Goal: Task Accomplishment & Management: Manage account settings

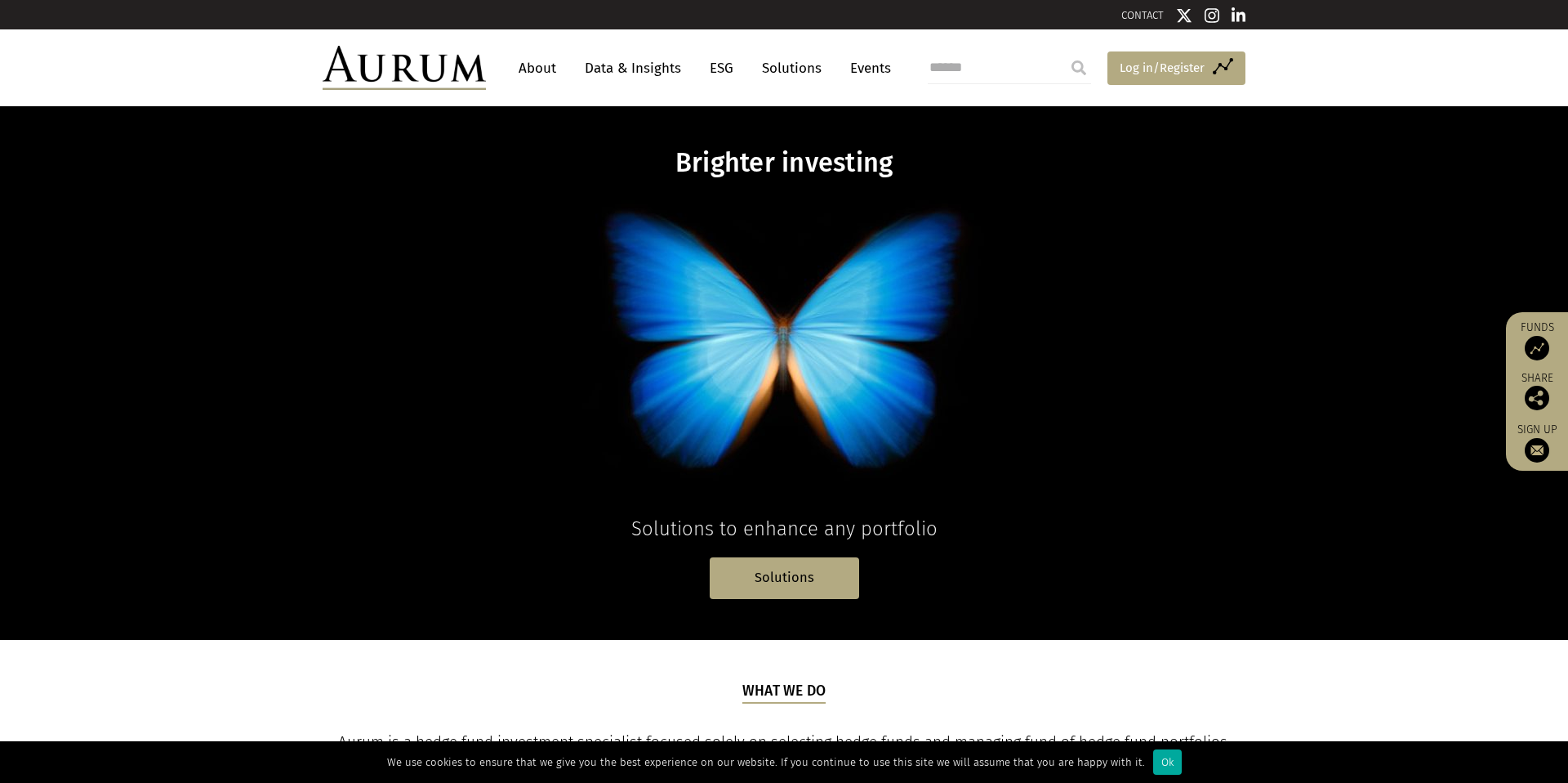
click at [1172, 58] on span "Log in/Register" at bounding box center [1163, 68] width 85 height 20
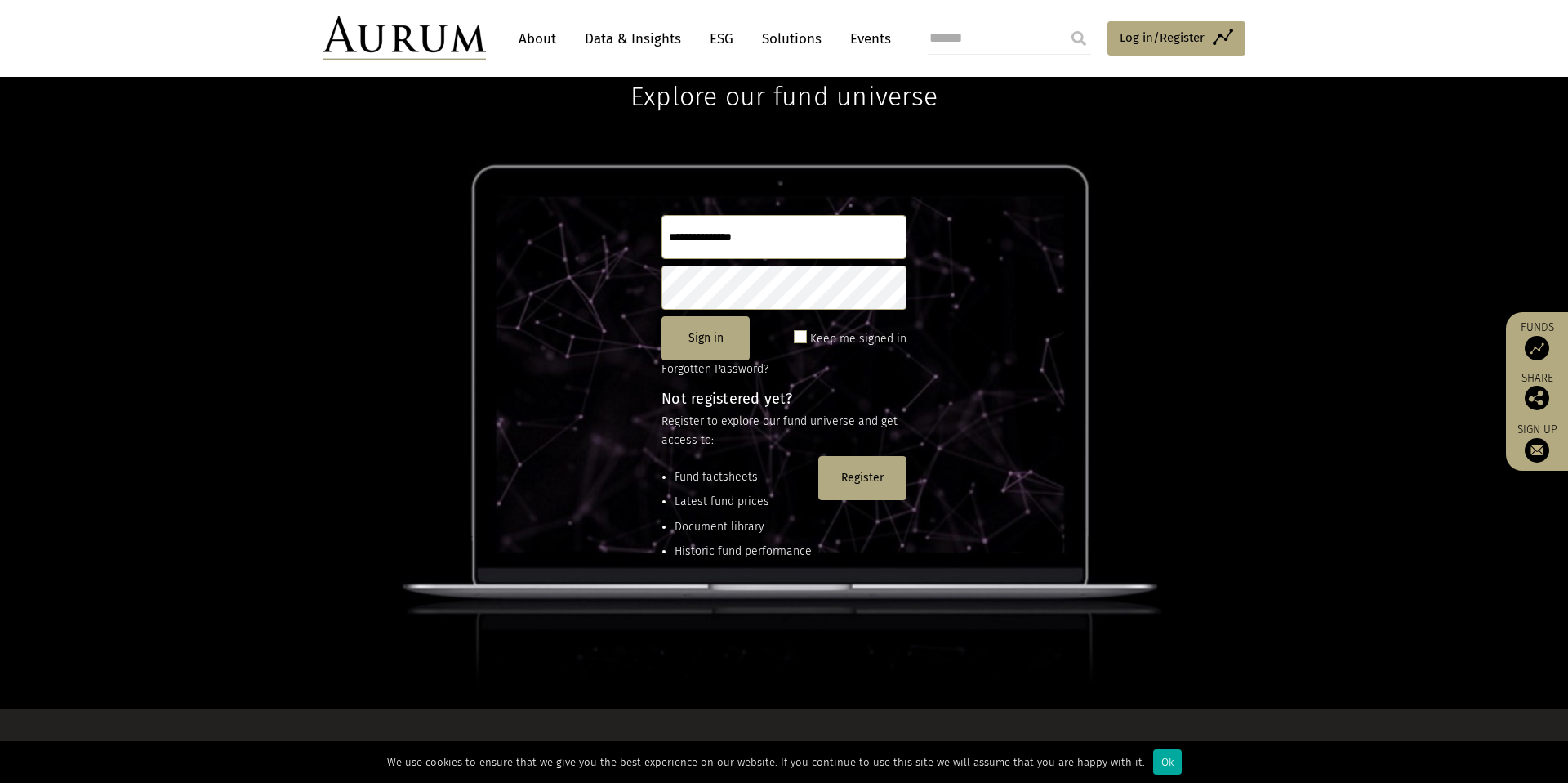
scroll to position [76, 0]
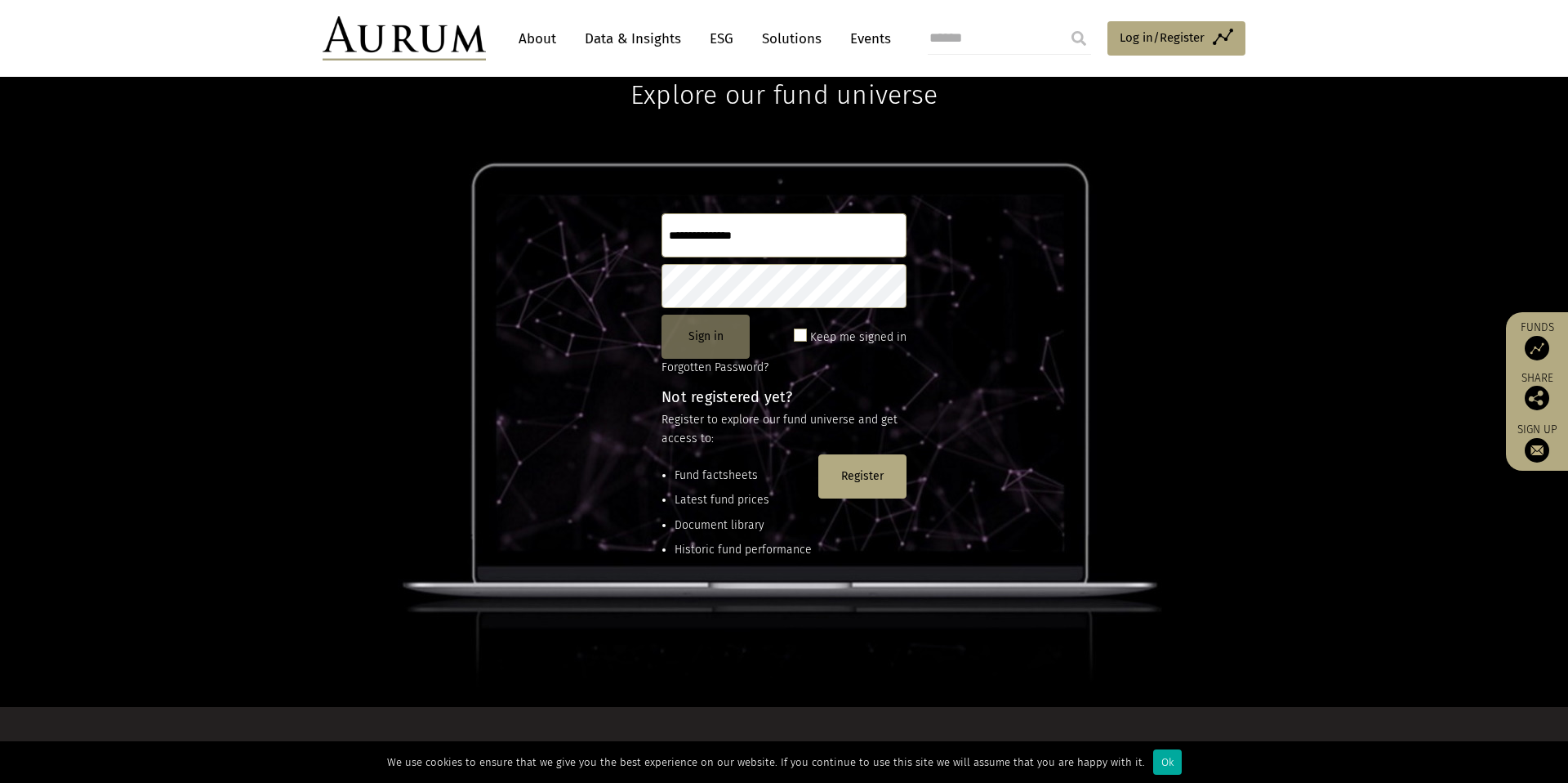
type input "**********"
click at [701, 339] on button "Sign in" at bounding box center [706, 336] width 89 height 44
click at [558, 46] on link "About" at bounding box center [537, 38] width 54 height 30
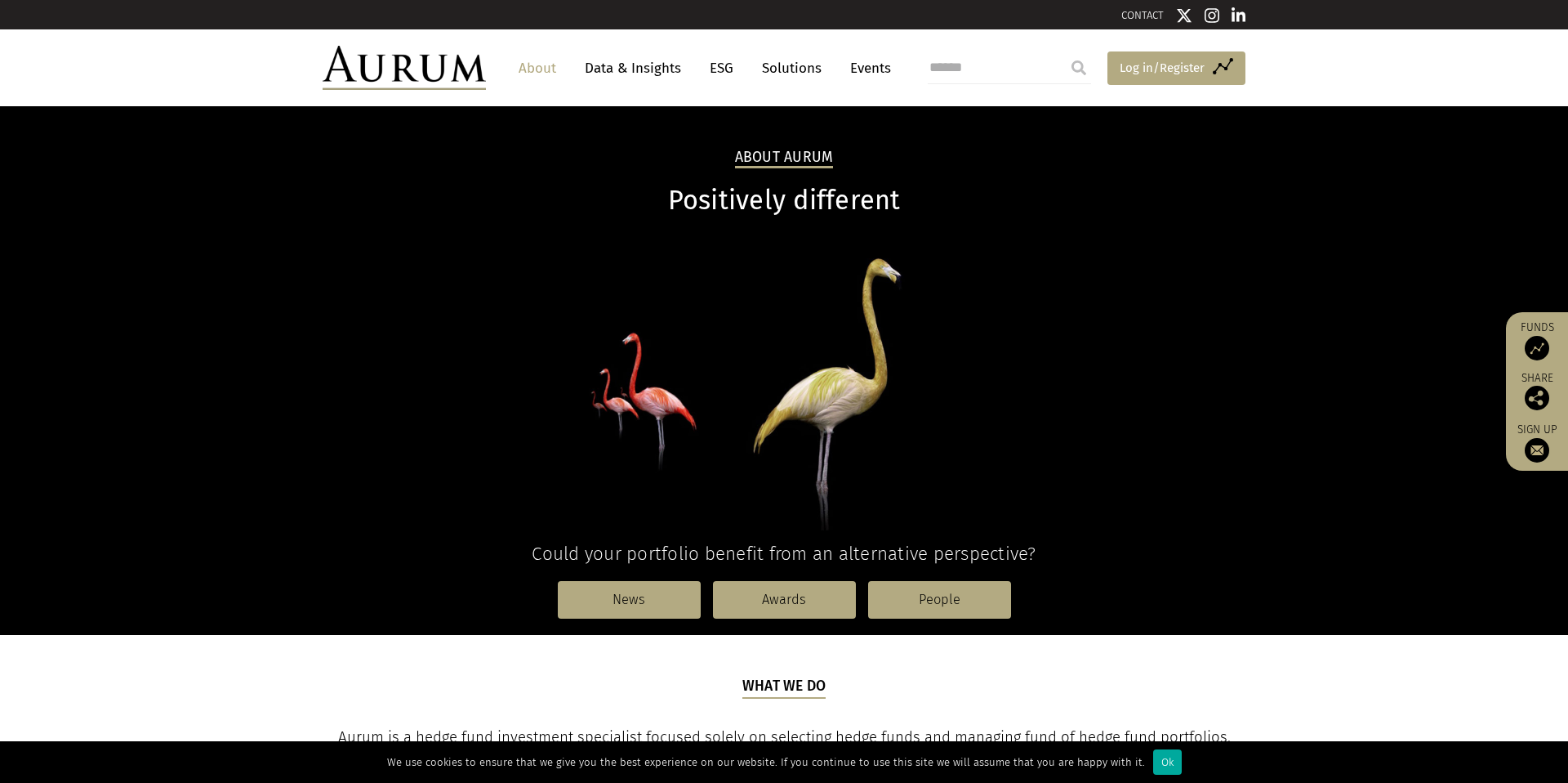
click at [1154, 76] on link "Access Funds Log in/Register" at bounding box center [1177, 69] width 138 height 35
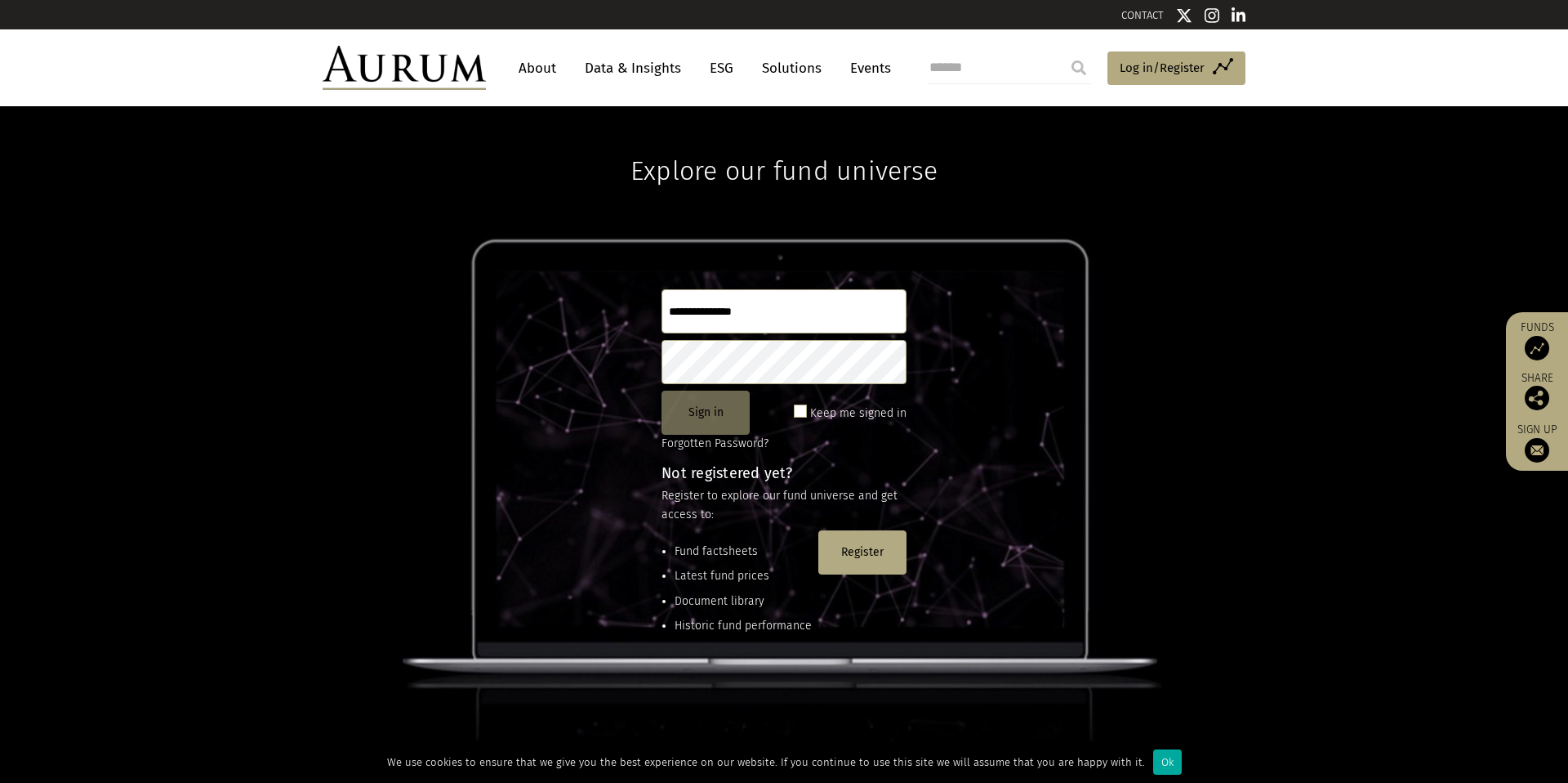
type input "**********"
click at [729, 418] on button "Sign in" at bounding box center [706, 412] width 89 height 44
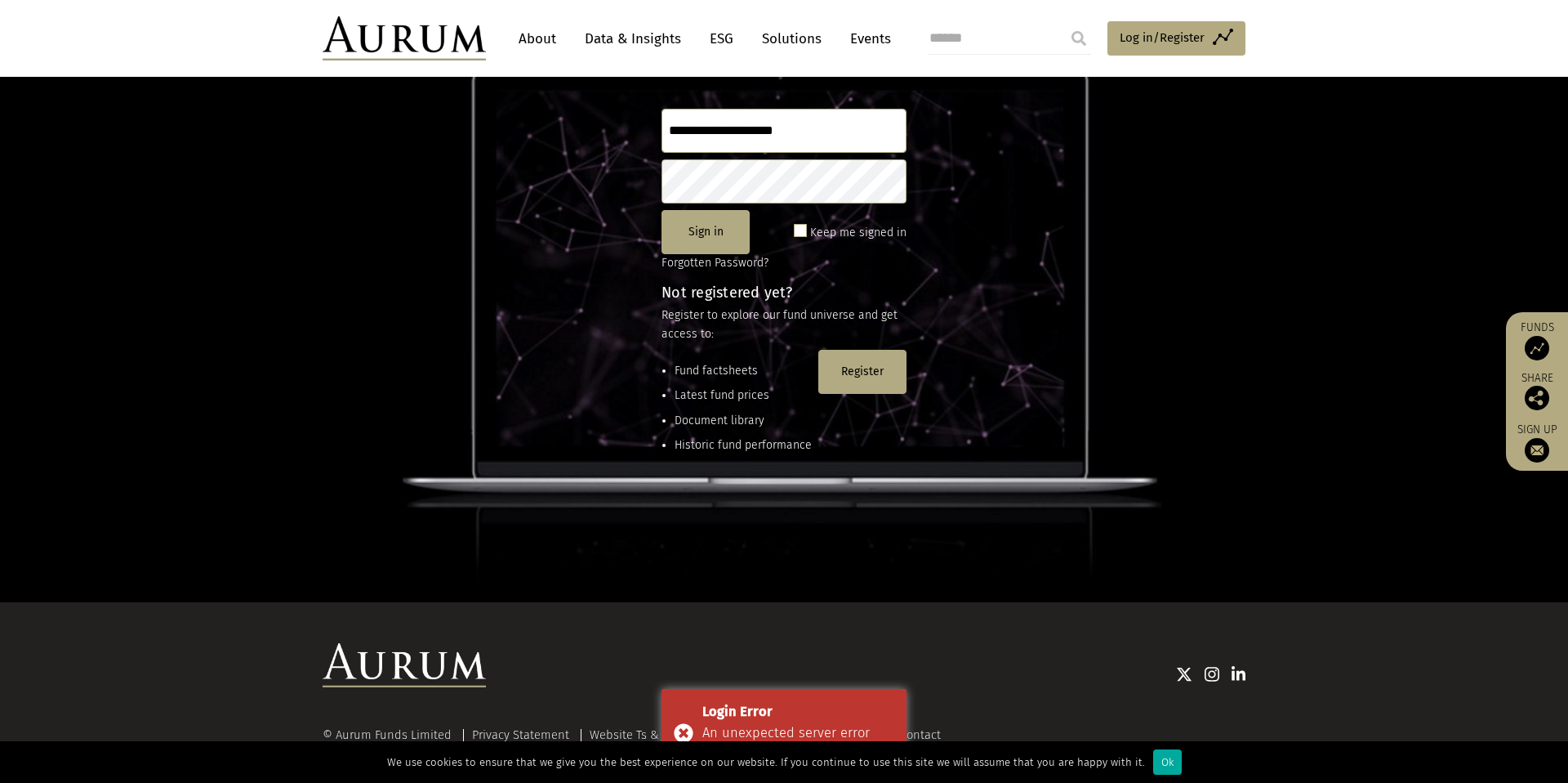
scroll to position [216, 0]
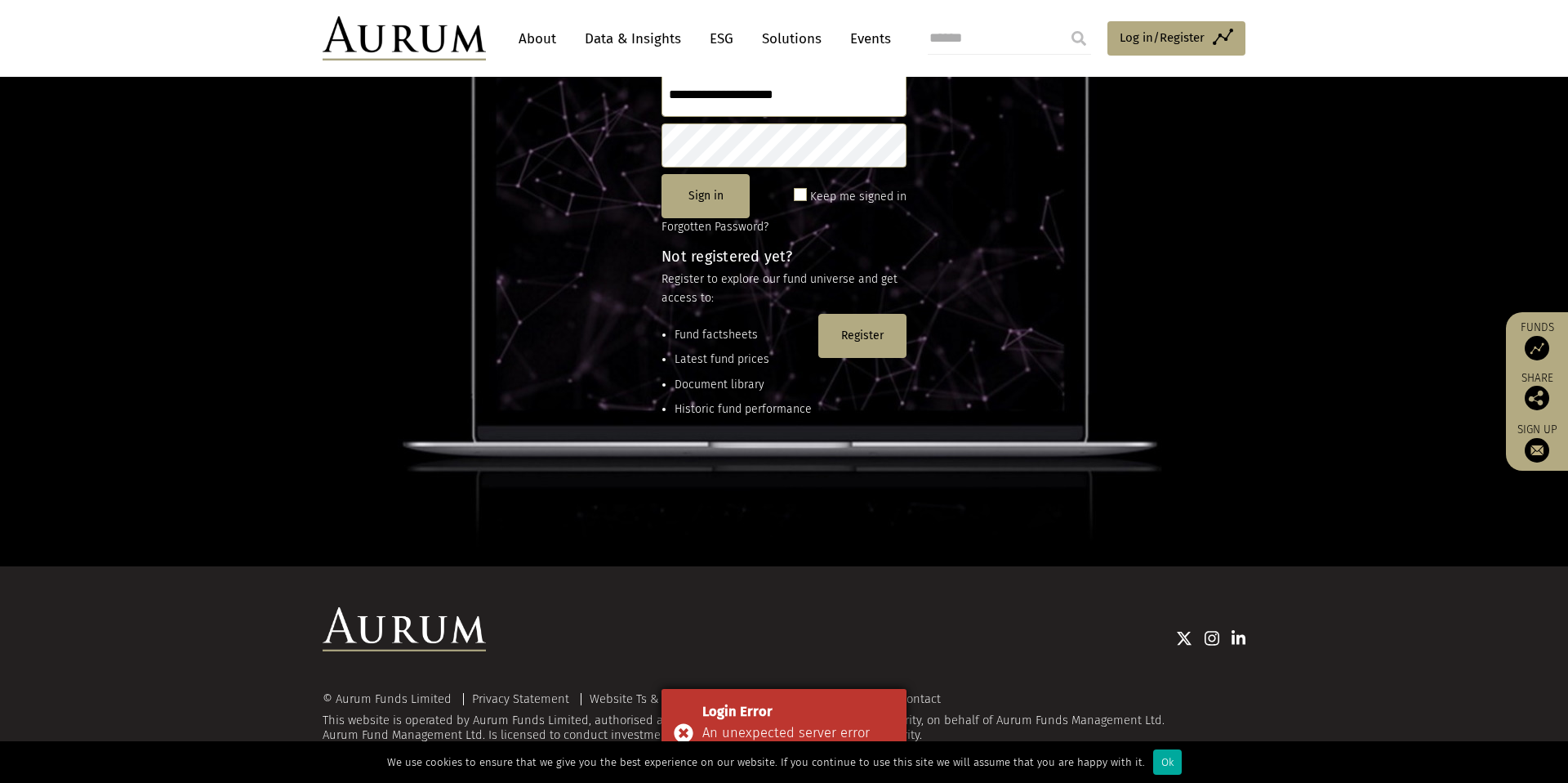
click at [681, 730] on div "Login Error An unexpected server error occurred." at bounding box center [784, 734] width 245 height 89
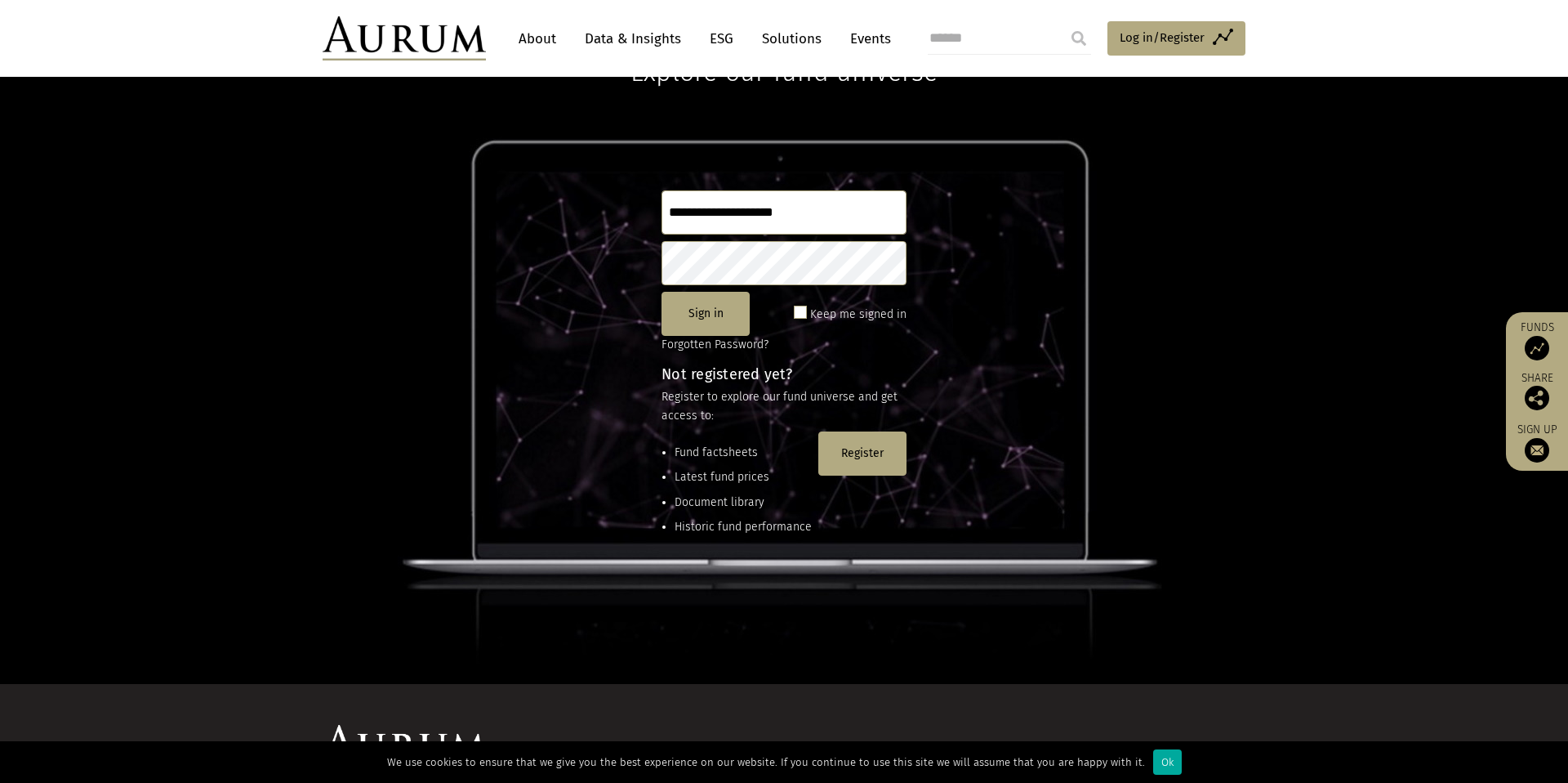
scroll to position [62, 0]
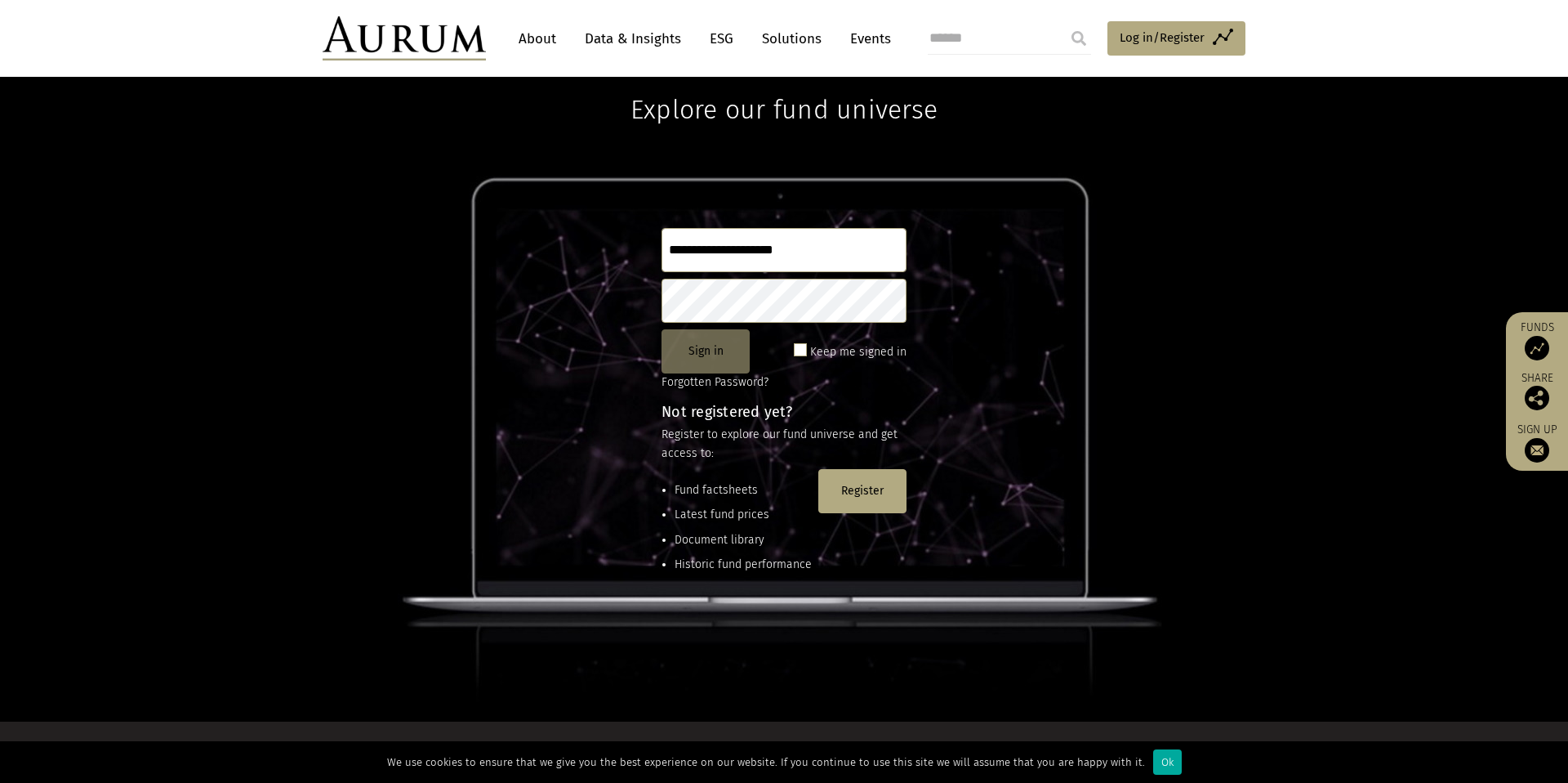
click at [713, 341] on button "Sign in" at bounding box center [706, 351] width 89 height 44
click at [727, 361] on button "Sign in" at bounding box center [706, 351] width 89 height 44
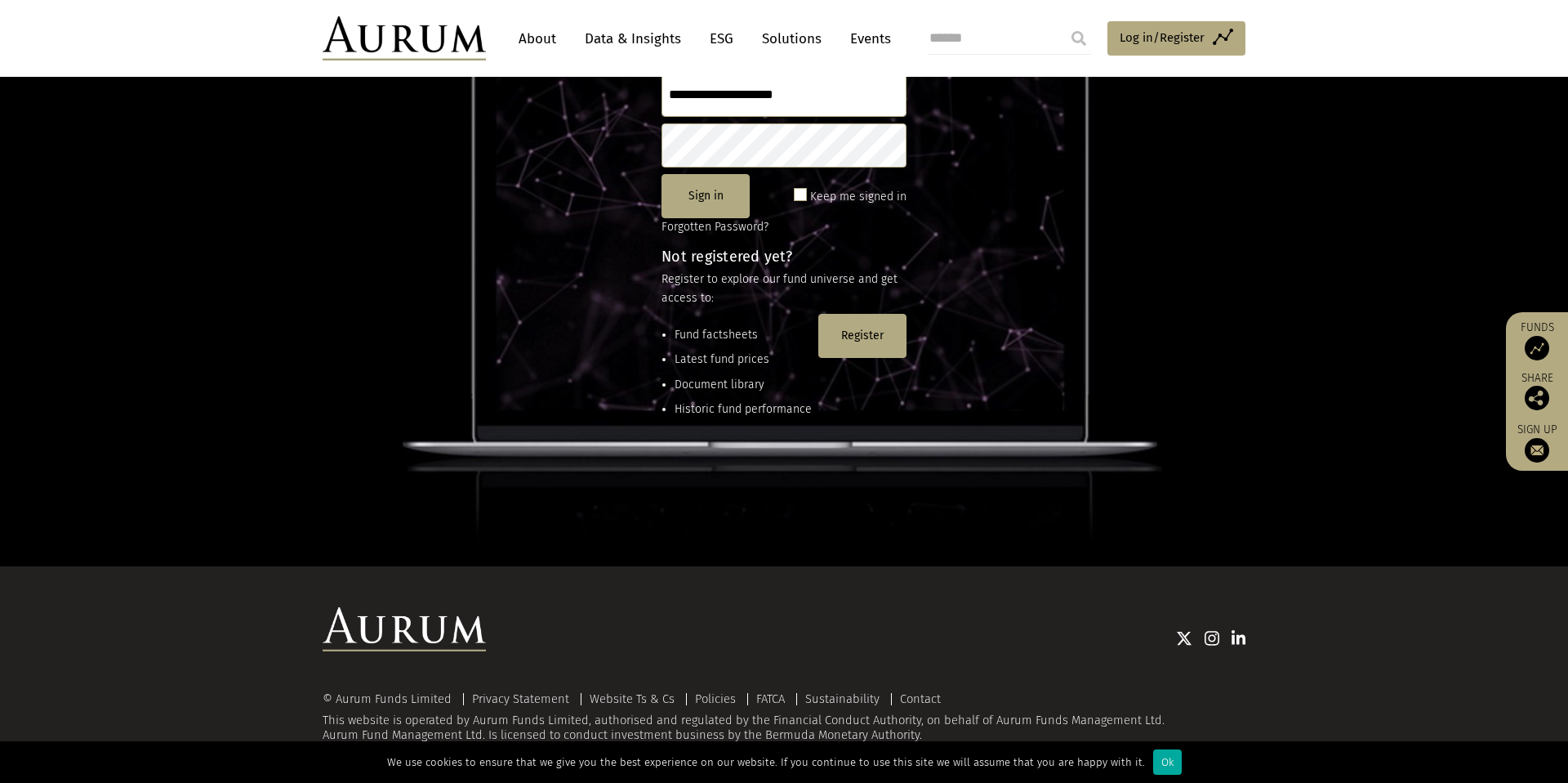
scroll to position [0, 0]
